Goal: Information Seeking & Learning: Learn about a topic

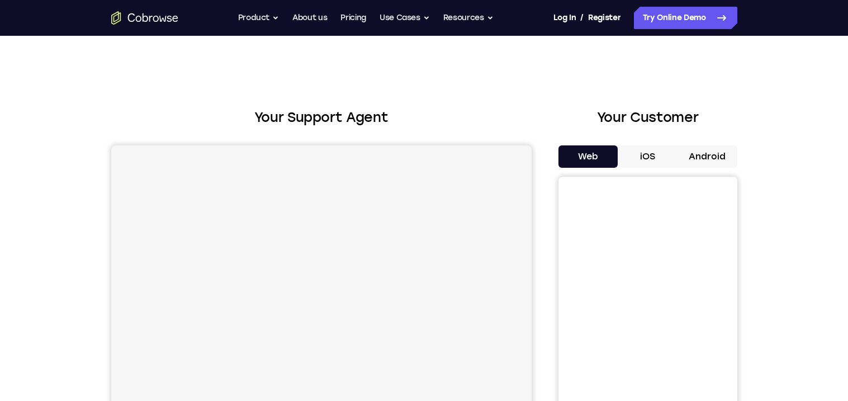
click at [641, 164] on button "iOS" at bounding box center [648, 156] width 60 height 22
click at [692, 156] on button "Android" at bounding box center [708, 156] width 60 height 22
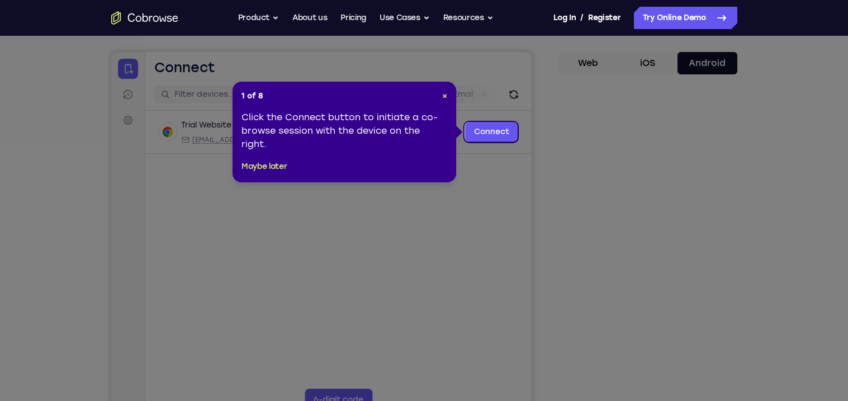
scroll to position [93, 0]
click at [444, 98] on span "×" at bounding box center [444, 97] width 5 height 10
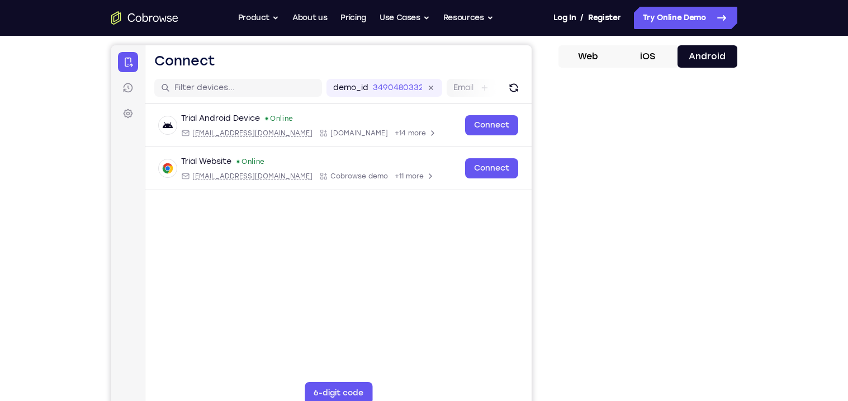
scroll to position [125, 0]
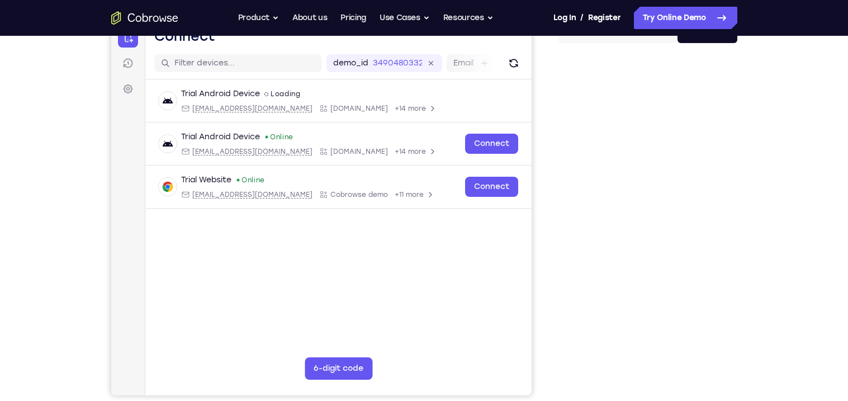
click at [732, 378] on div at bounding box center [648, 224] width 179 height 344
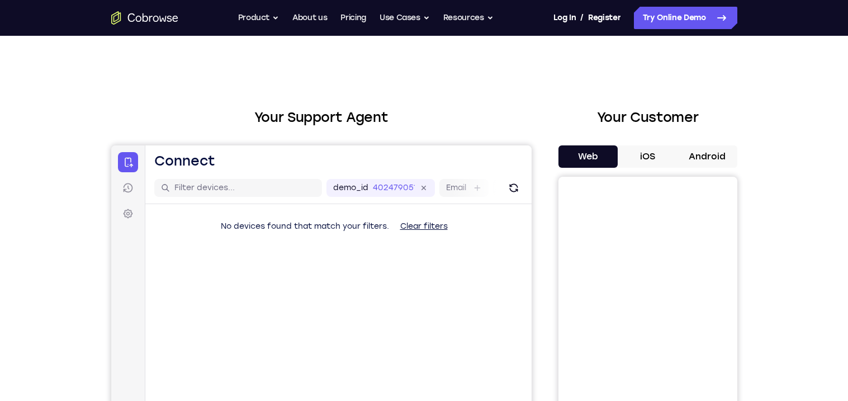
click at [738, 164] on div "Your Support Agent Your Customer Web iOS Android Next Steps We’d be happy to gi…" at bounding box center [425, 405] width 716 height 738
click at [720, 157] on button "Android" at bounding box center [708, 156] width 60 height 22
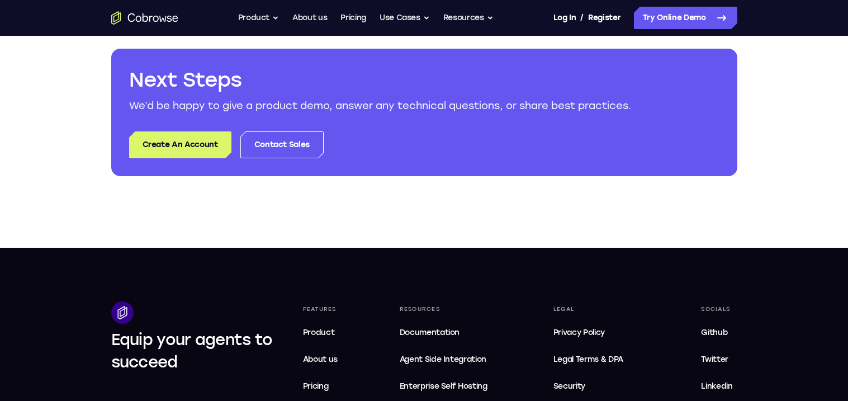
scroll to position [91, 0]
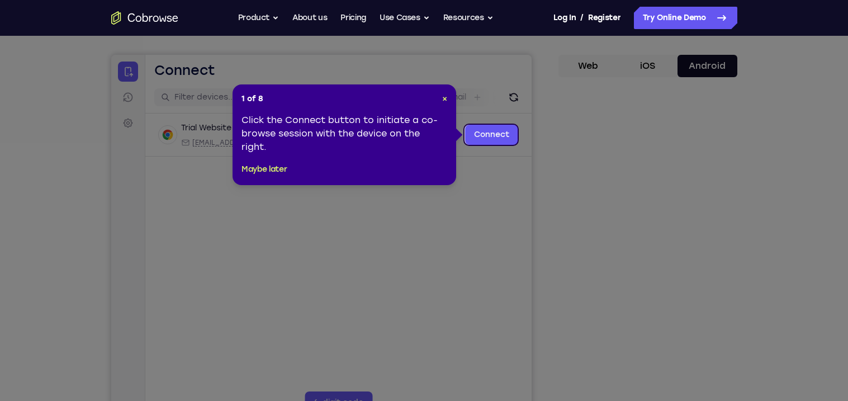
click at [671, 283] on icon at bounding box center [424, 200] width 848 height 401
click at [445, 100] on span "×" at bounding box center [444, 99] width 5 height 10
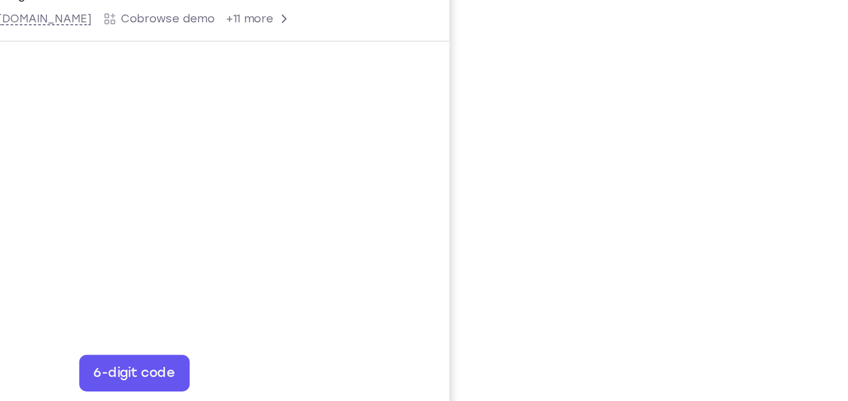
scroll to position [109, 0]
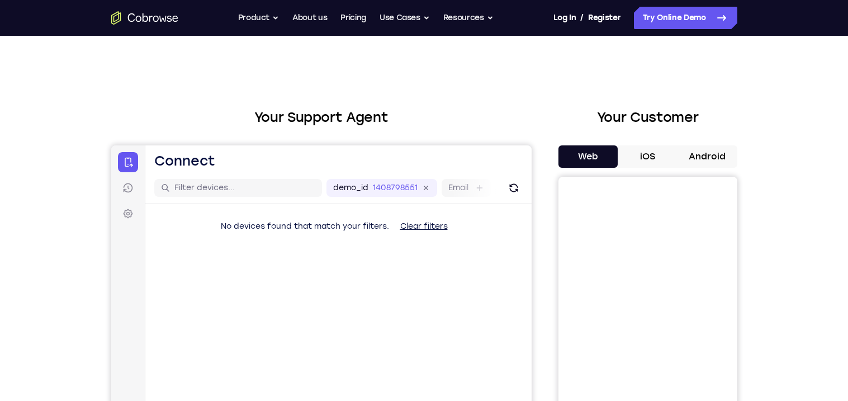
click at [712, 150] on button "Android" at bounding box center [708, 156] width 60 height 22
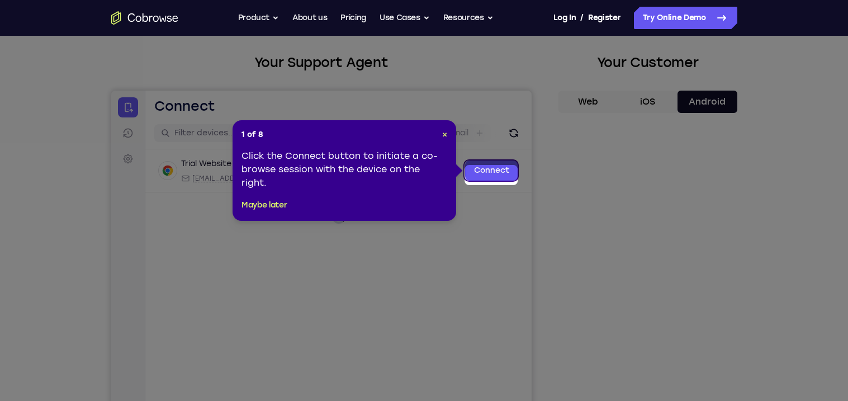
scroll to position [48, 0]
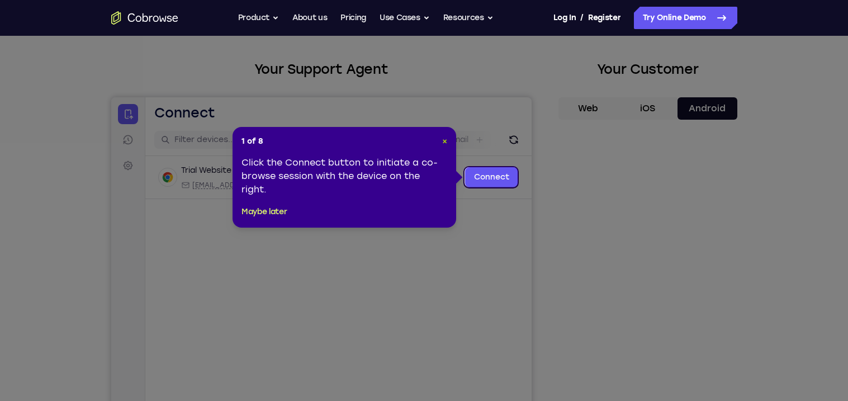
click at [447, 142] on span "×" at bounding box center [444, 141] width 5 height 10
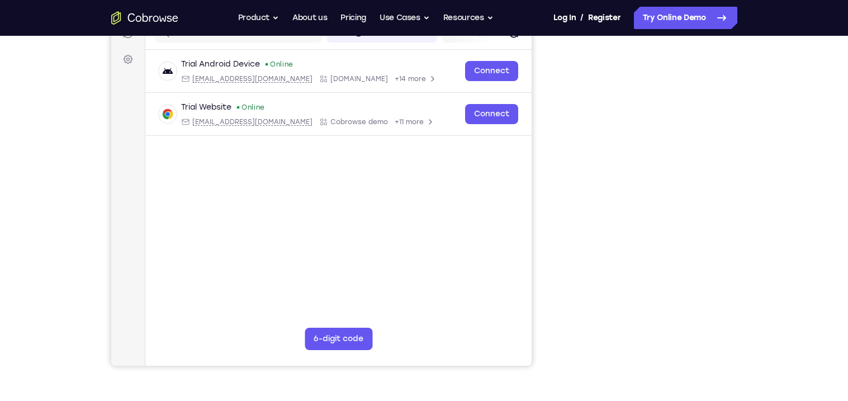
scroll to position [155, 0]
